Goal: Transaction & Acquisition: Purchase product/service

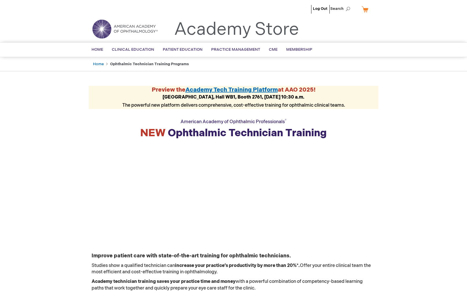
click at [365, 7] on link "My Cart" at bounding box center [367, 9] width 14 height 10
click at [361, 11] on link "My Cart" at bounding box center [367, 9] width 14 height 10
click at [362, 10] on link "My Cart" at bounding box center [367, 9] width 14 height 10
click at [370, 18] on button "Close" at bounding box center [369, 20] width 9 height 8
click at [334, 7] on span "Search" at bounding box center [341, 9] width 22 height 12
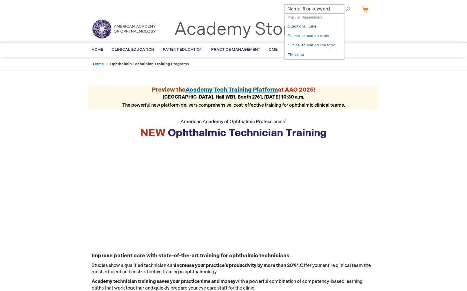
drag, startPoint x: 393, startPoint y: 48, endPoint x: 336, endPoint y: 40, distance: 57.6
click at [393, 48] on div "Search Search × Popular Suggestions ( 5 ) Questions Line Patient education topi…" at bounding box center [233, 49] width 467 height 15
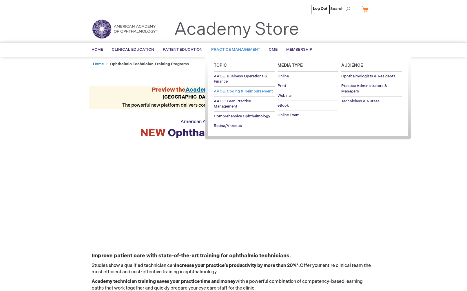
click at [232, 90] on span "AAOE: Coding & Reimbursement" at bounding box center [243, 91] width 59 height 5
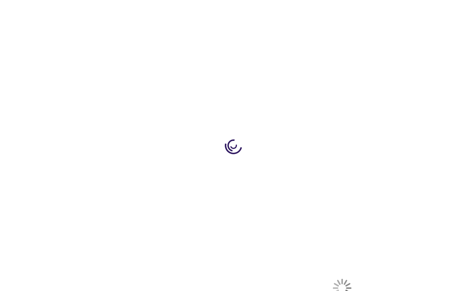
select select "US"
select select "12"
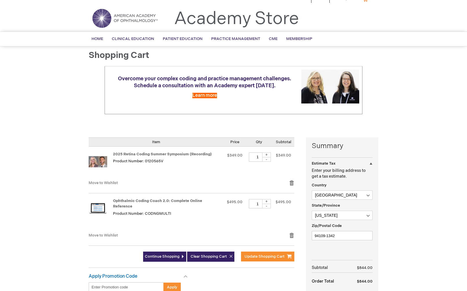
scroll to position [11, 0]
click at [290, 181] on link "Remove item" at bounding box center [291, 183] width 5 height 6
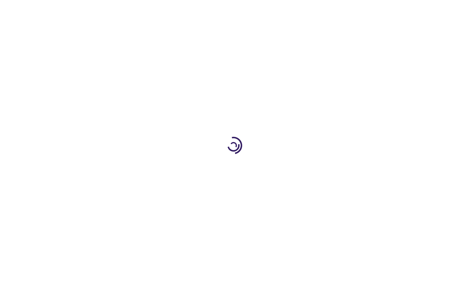
select select "US"
select select "12"
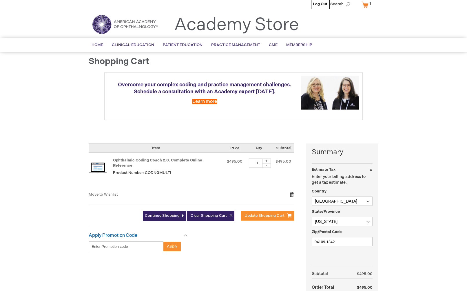
click at [292, 192] on link "Remove item" at bounding box center [291, 195] width 5 height 6
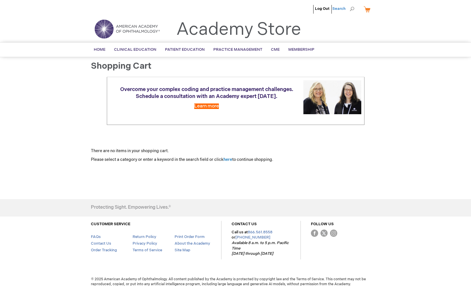
click at [340, 9] on span "Search" at bounding box center [344, 9] width 22 height 12
click at [340, 10] on input "Search" at bounding box center [319, 8] width 60 height 9
click at [383, 23] on div "Toggle Nav Academy Store" at bounding box center [236, 31] width 298 height 22
click at [256, 30] on link "Academy Store" at bounding box center [238, 29] width 125 height 21
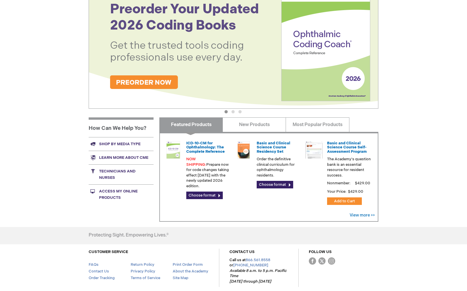
scroll to position [145, 0]
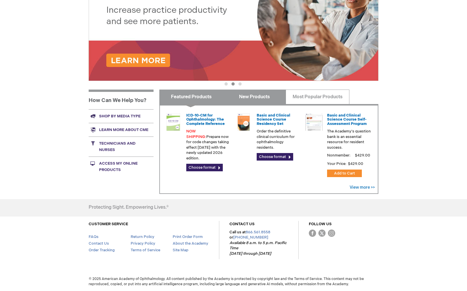
click at [254, 101] on link "New Products" at bounding box center [254, 97] width 63 height 14
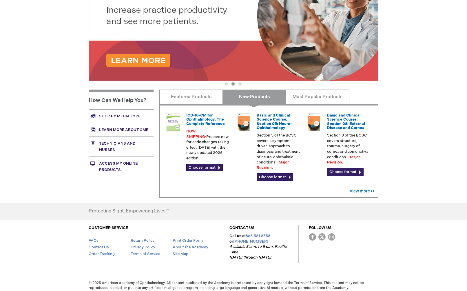
click at [254, 101] on link "New Products" at bounding box center [254, 97] width 63 height 14
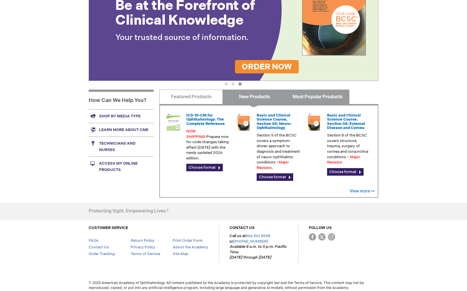
click at [314, 98] on link "Most Popular Products" at bounding box center [317, 97] width 63 height 14
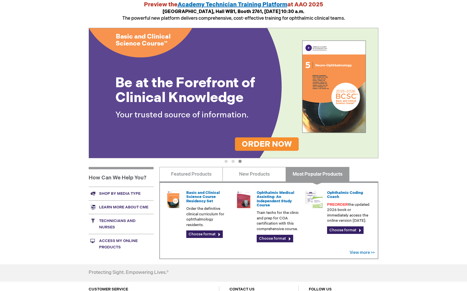
scroll to position [0, 0]
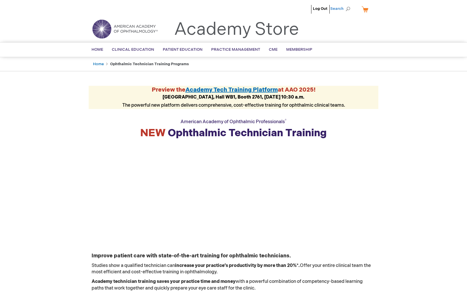
click at [340, 10] on span "Search" at bounding box center [341, 9] width 22 height 12
type input "ASORN"
click at [346, 4] on button "Search" at bounding box center [348, 8] width 5 height 9
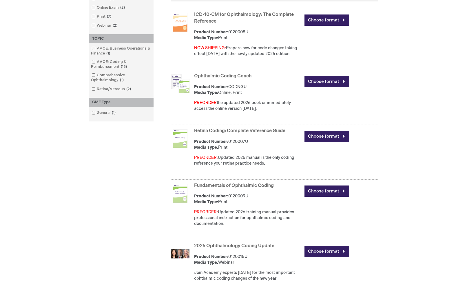
scroll to position [175, 0]
click at [213, 76] on link "Ophthalmic Coding Coach" at bounding box center [222, 76] width 57 height 6
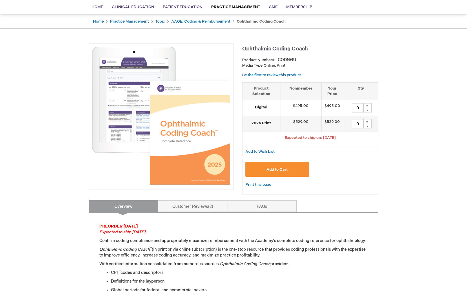
scroll to position [49, 0]
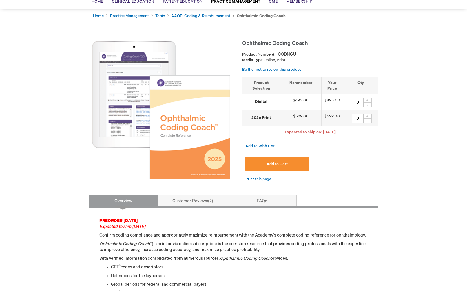
click at [374, 100] on div "0 + -" at bounding box center [360, 102] width 29 height 9
click at [366, 101] on div "+" at bounding box center [367, 100] width 9 height 5
type input "1"
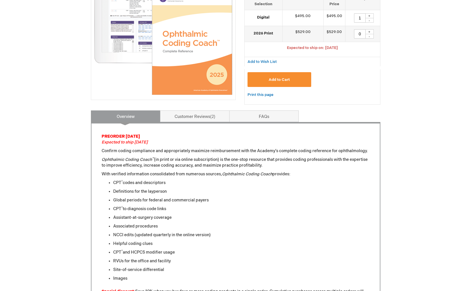
scroll to position [52, 0]
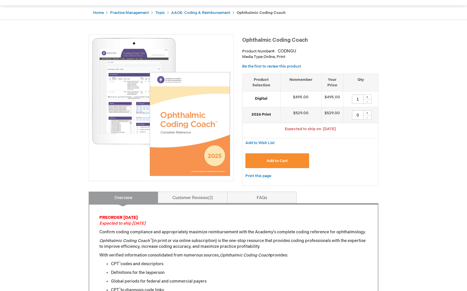
click at [277, 161] on span "Add to Cart" at bounding box center [277, 160] width 21 height 5
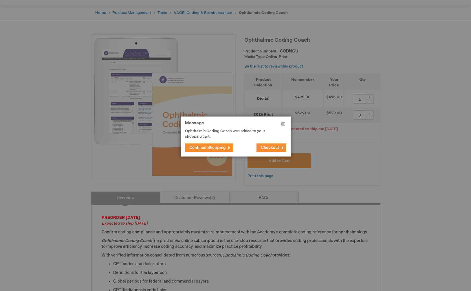
click at [276, 147] on span "Checkout" at bounding box center [270, 147] width 18 height 5
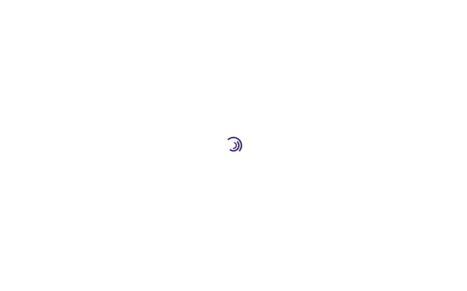
select select "US"
select select "12"
